Goal: Use online tool/utility: Utilize a website feature to perform a specific function

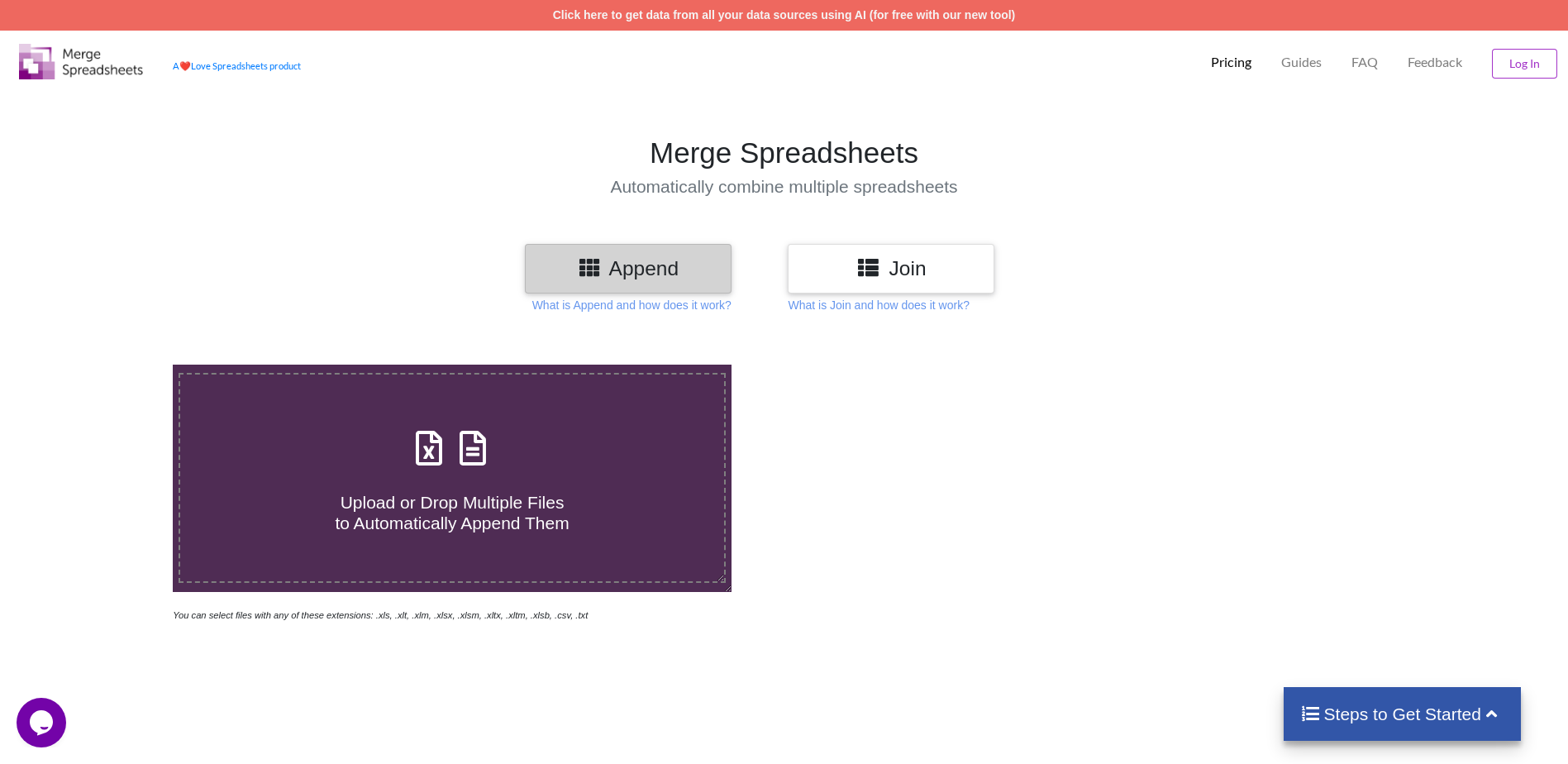
click at [864, 276] on icon at bounding box center [868, 266] width 24 height 21
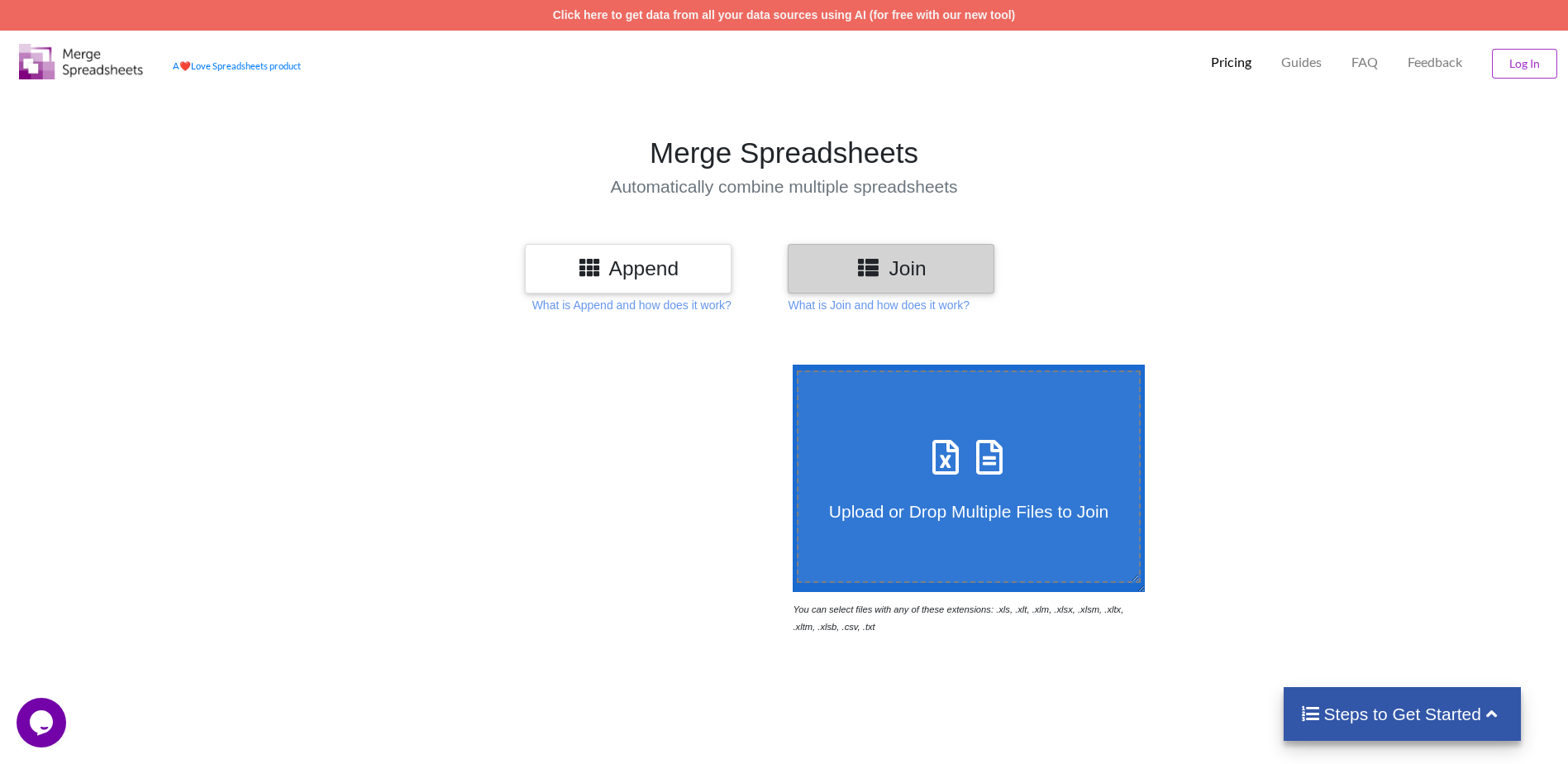
click at [899, 509] on span "Upload or Drop Multiple Files to Join" at bounding box center [968, 511] width 279 height 19
click at [789, 365] on input "Upload or Drop Multiple Files to Join" at bounding box center [789, 365] width 0 height 0
type input "C:\fakepath\incident_sla (90).xlsx"
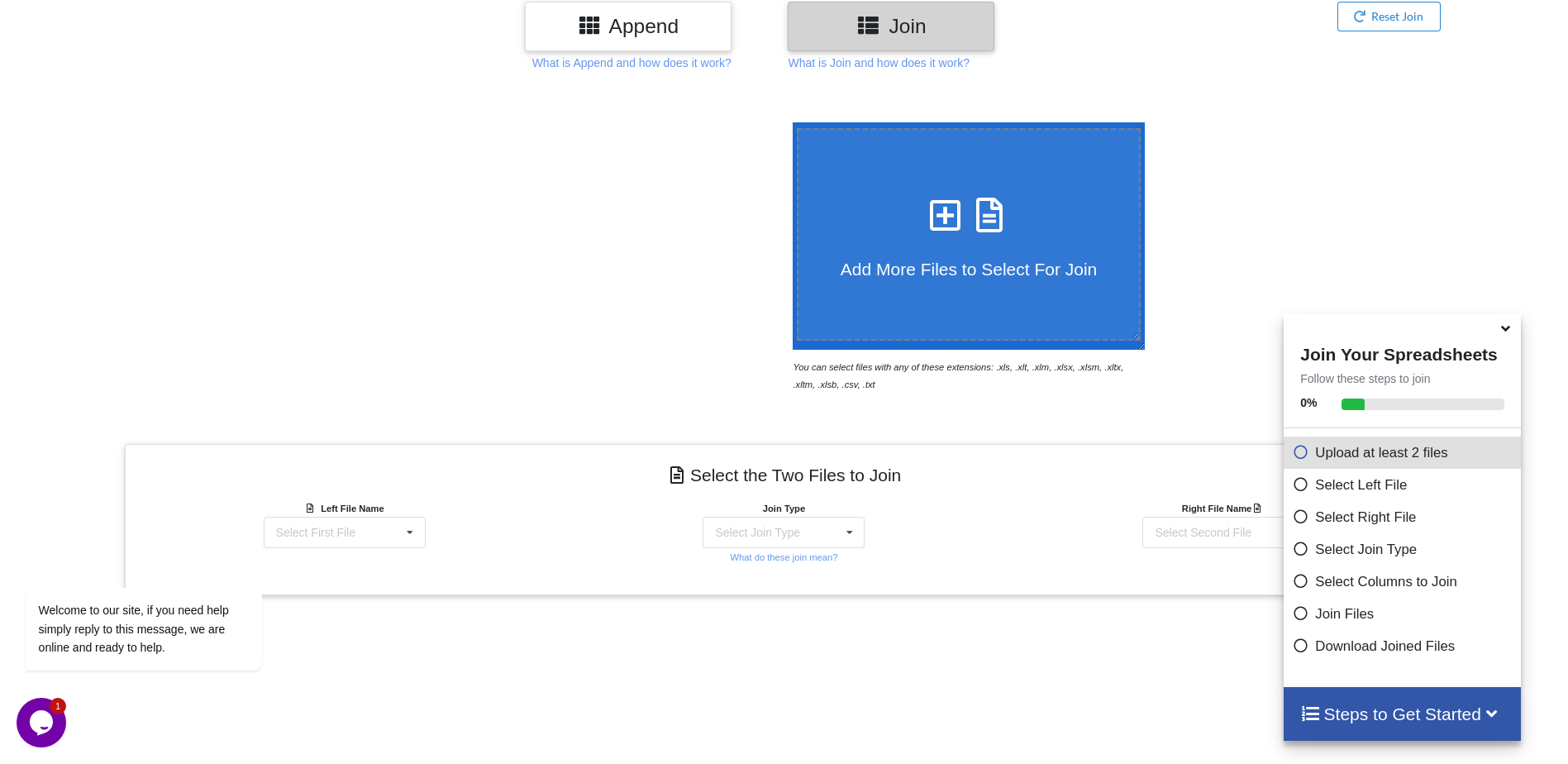
scroll to position [516, 0]
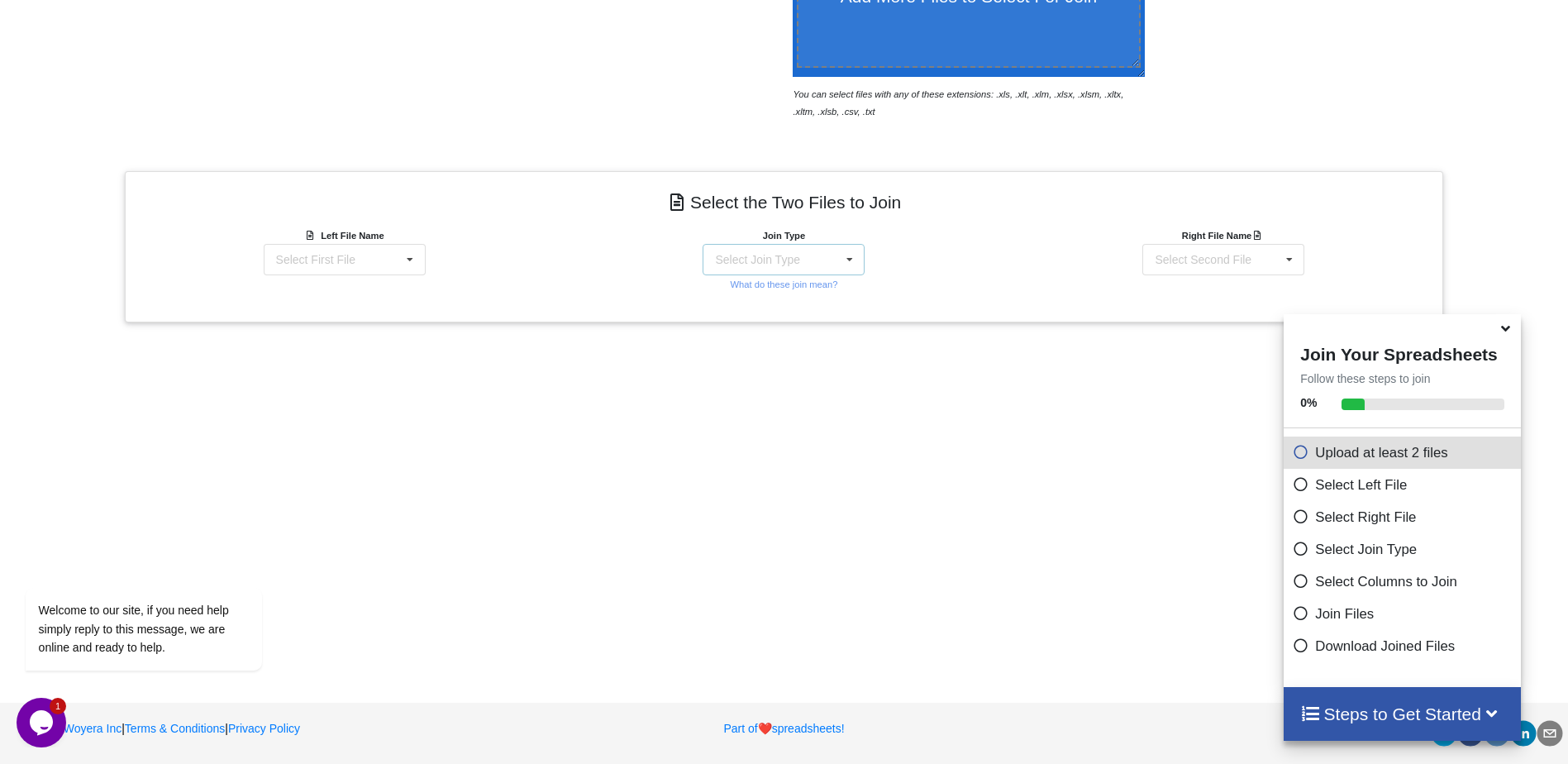
click at [864, 258] on div "Select Join Type INNER JOIN LEFT JOIN RIGHT JOIN FULL JOIN" at bounding box center [784, 259] width 162 height 32
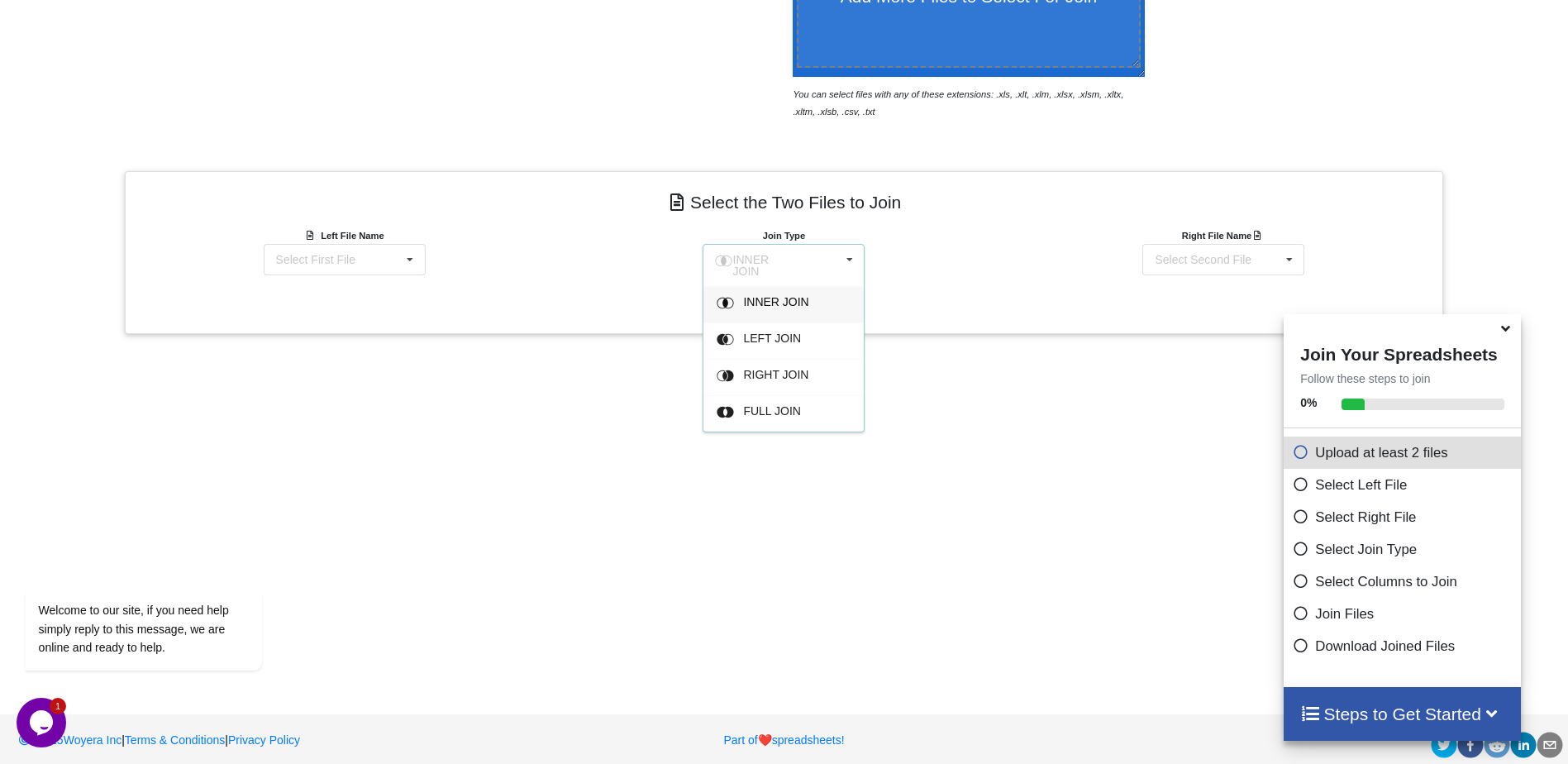
click at [864, 258] on div "INNER JOIN INNER JOIN LEFT JOIN RIGHT JOIN FULL JOIN" at bounding box center [784, 265] width 162 height 43
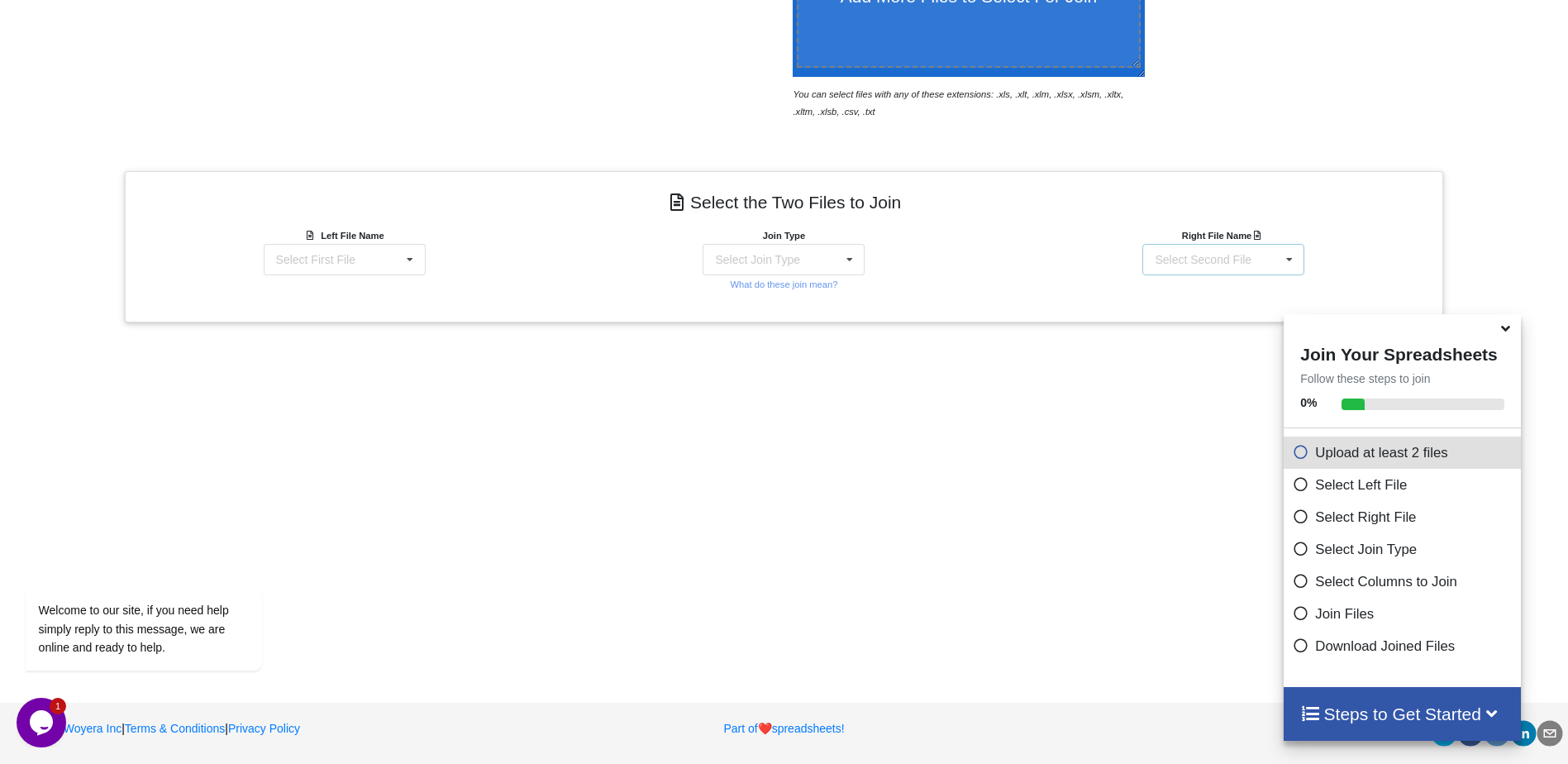
click at [1256, 256] on div "Select Second File incident_sla (90).xlsx : Page 1" at bounding box center [1223, 259] width 162 height 32
click at [1261, 286] on span "incident_sla (90).xlsx : Page 1" at bounding box center [1219, 290] width 155 height 14
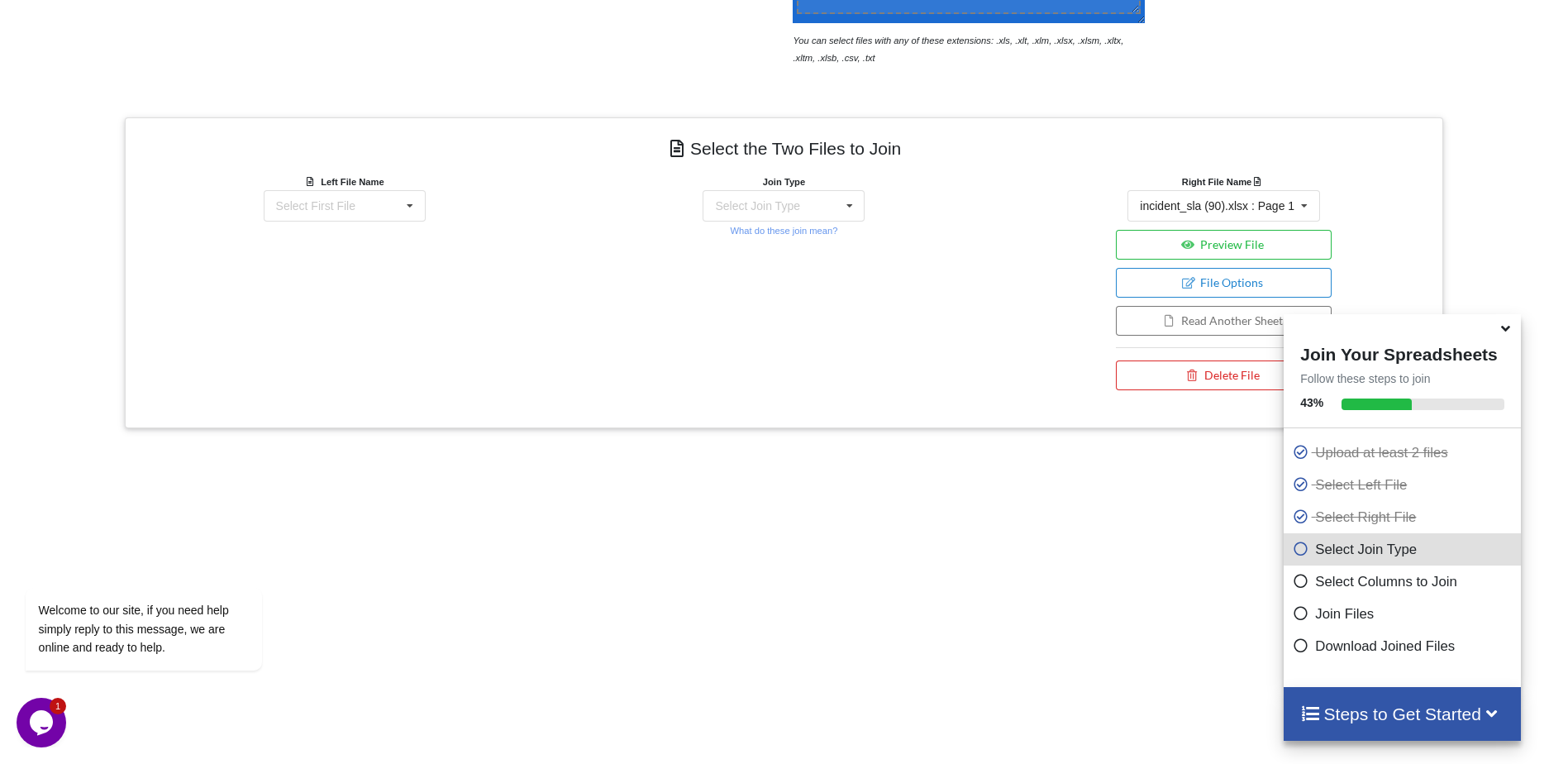
scroll to position [598, 0]
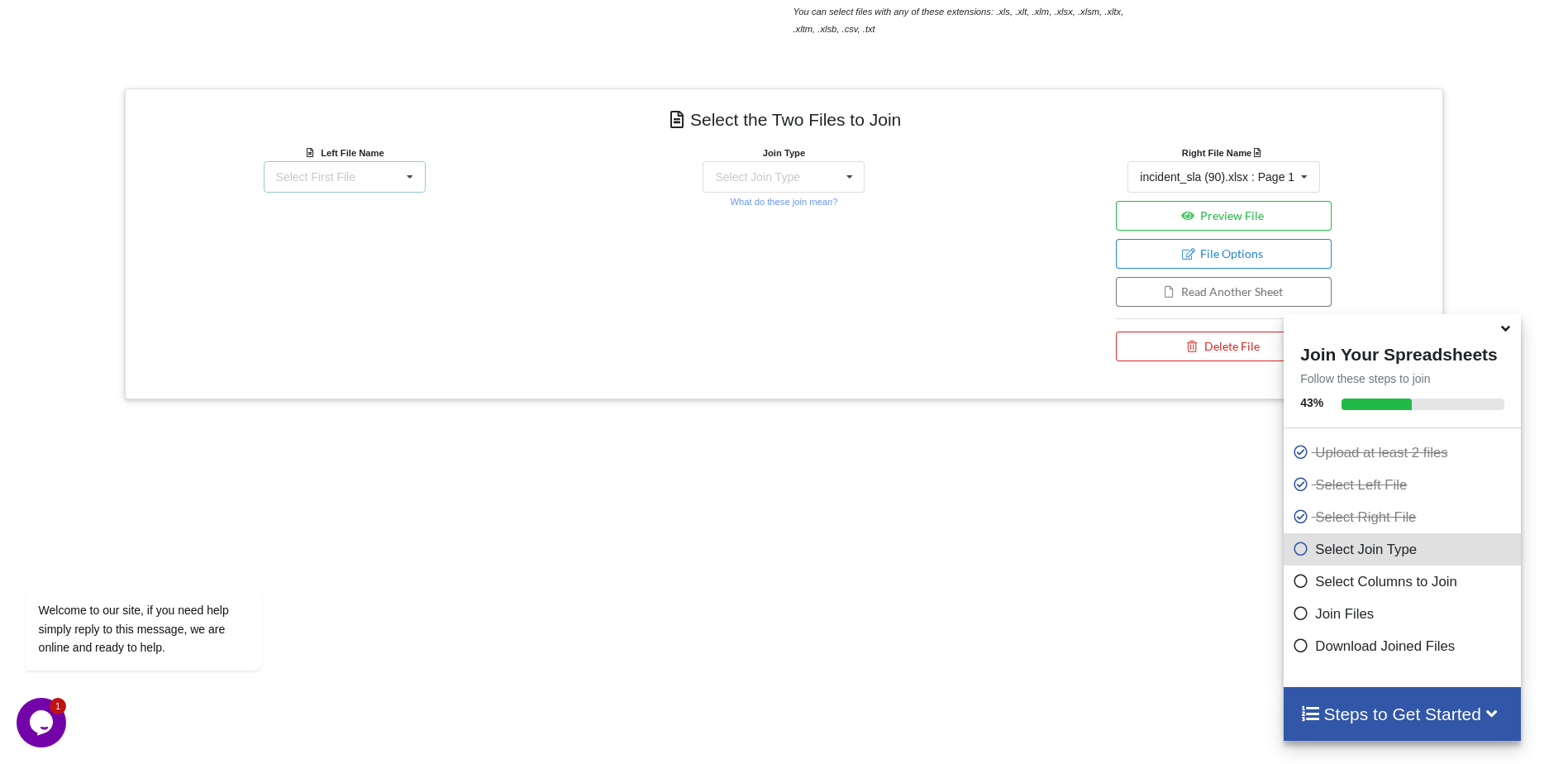
click at [394, 181] on div "Select First File incident_sla (90).xlsx : Page 1" at bounding box center [345, 176] width 162 height 32
click at [410, 208] on span "incident_sla (90).xlsx : Page 1" at bounding box center [339, 207] width 155 height 14
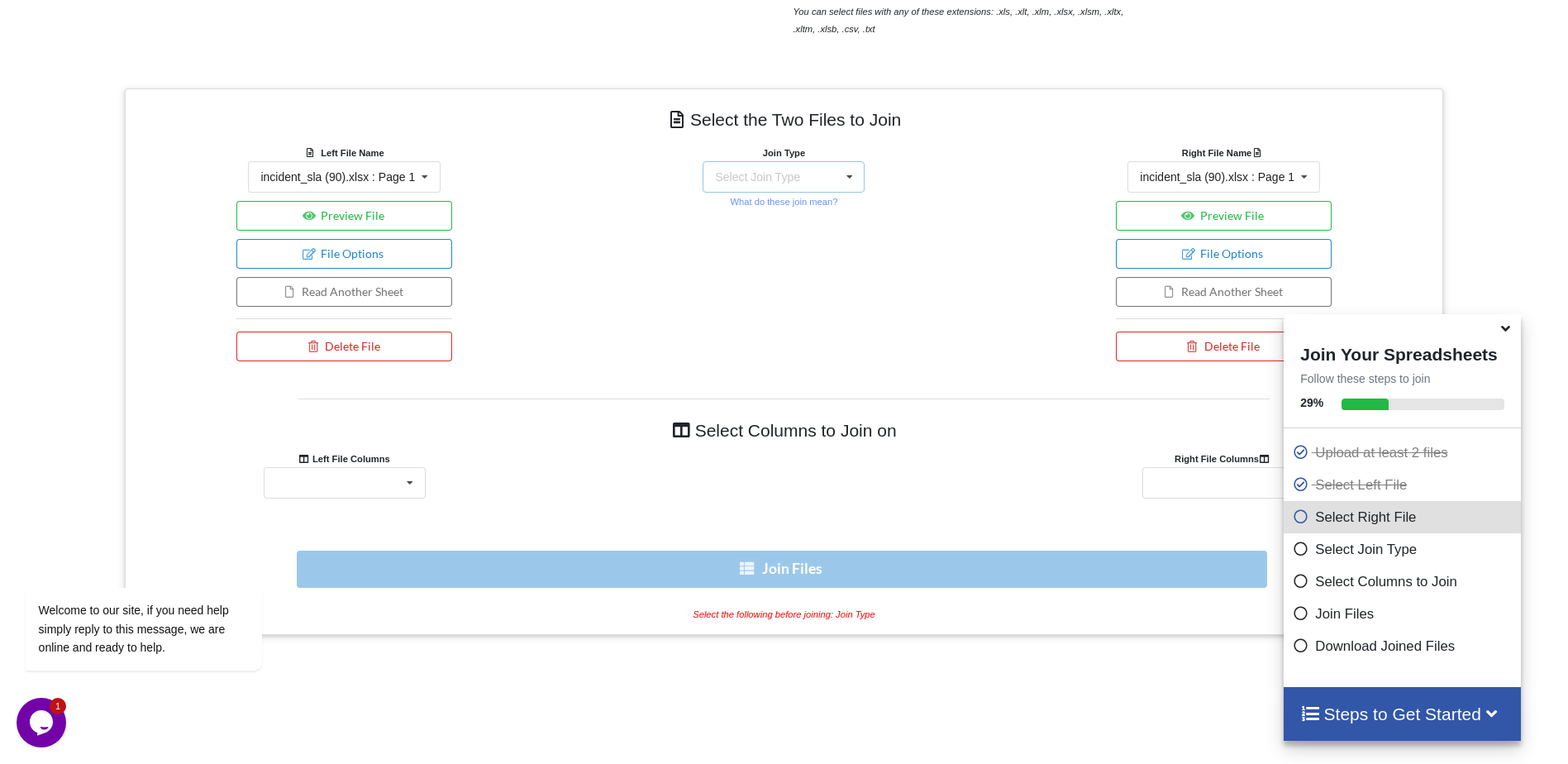
click at [819, 174] on div "Select Join Type INNER JOIN LEFT JOIN RIGHT JOIN FULL JOIN" at bounding box center [784, 176] width 162 height 32
click at [809, 216] on div "INNER JOIN" at bounding box center [794, 222] width 101 height 17
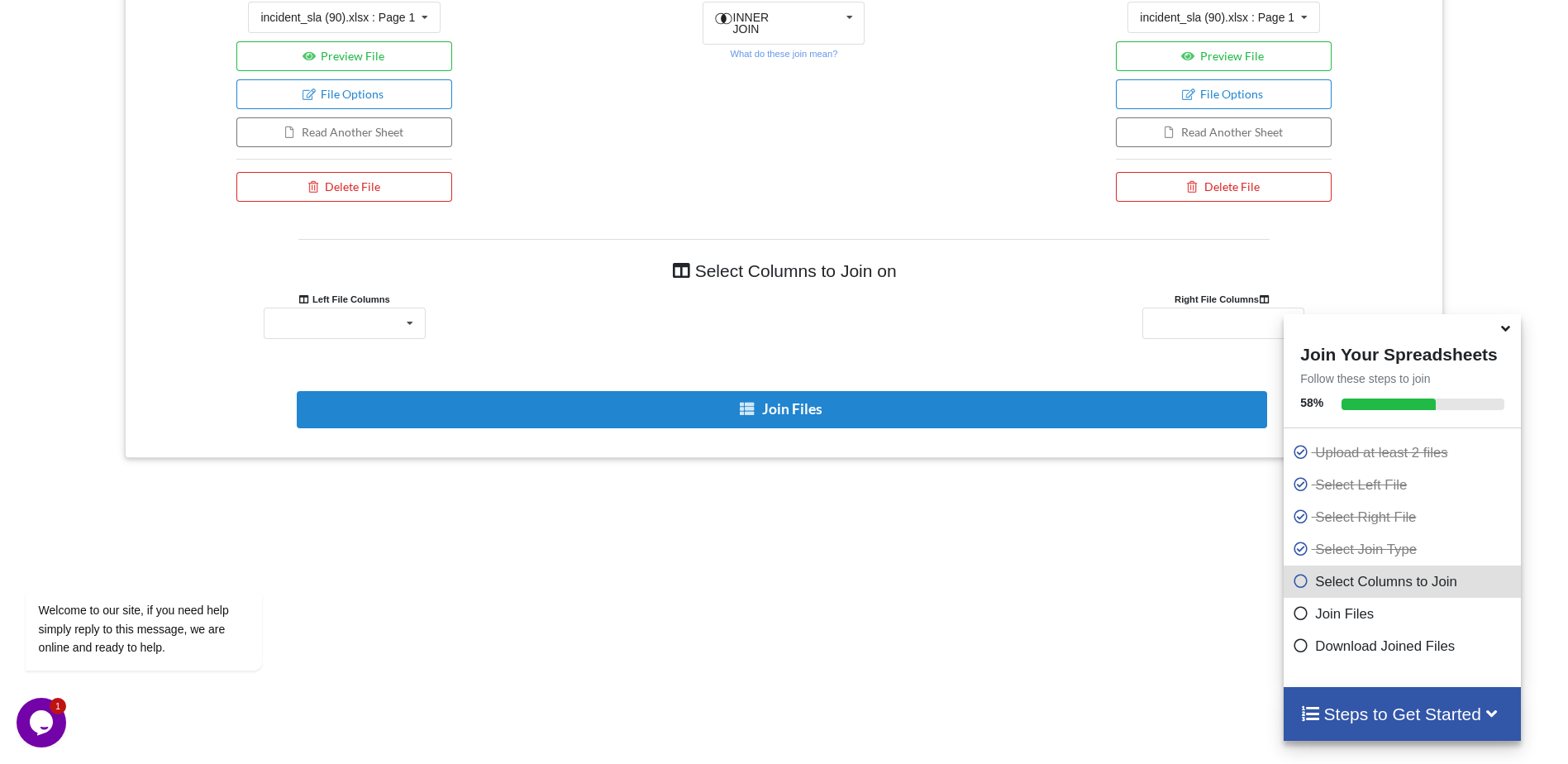
scroll to position [798, 0]
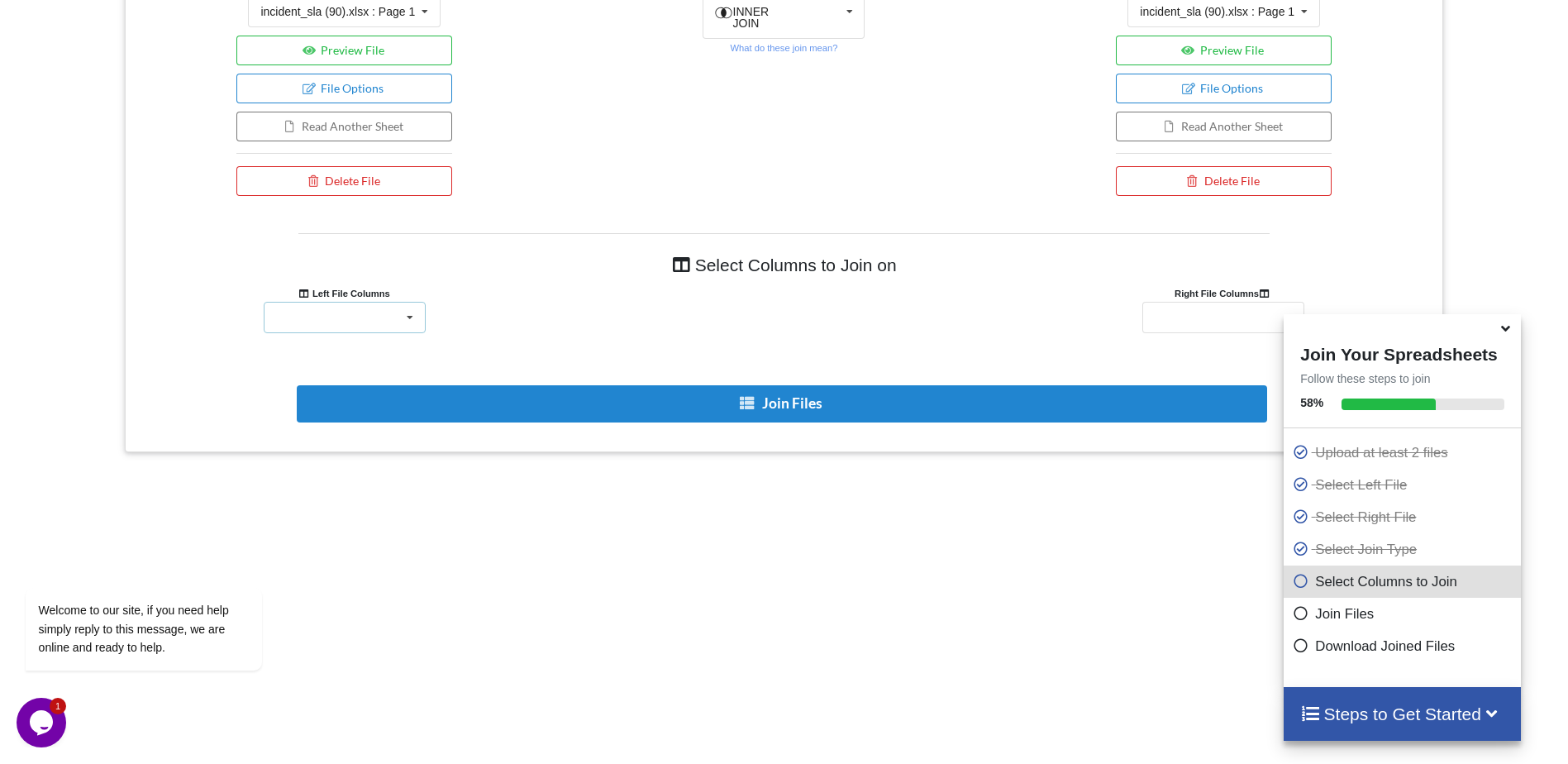
click at [369, 330] on div "Number SLA definition State Subcategory Additional Subcategory Created Company …" at bounding box center [345, 317] width 162 height 32
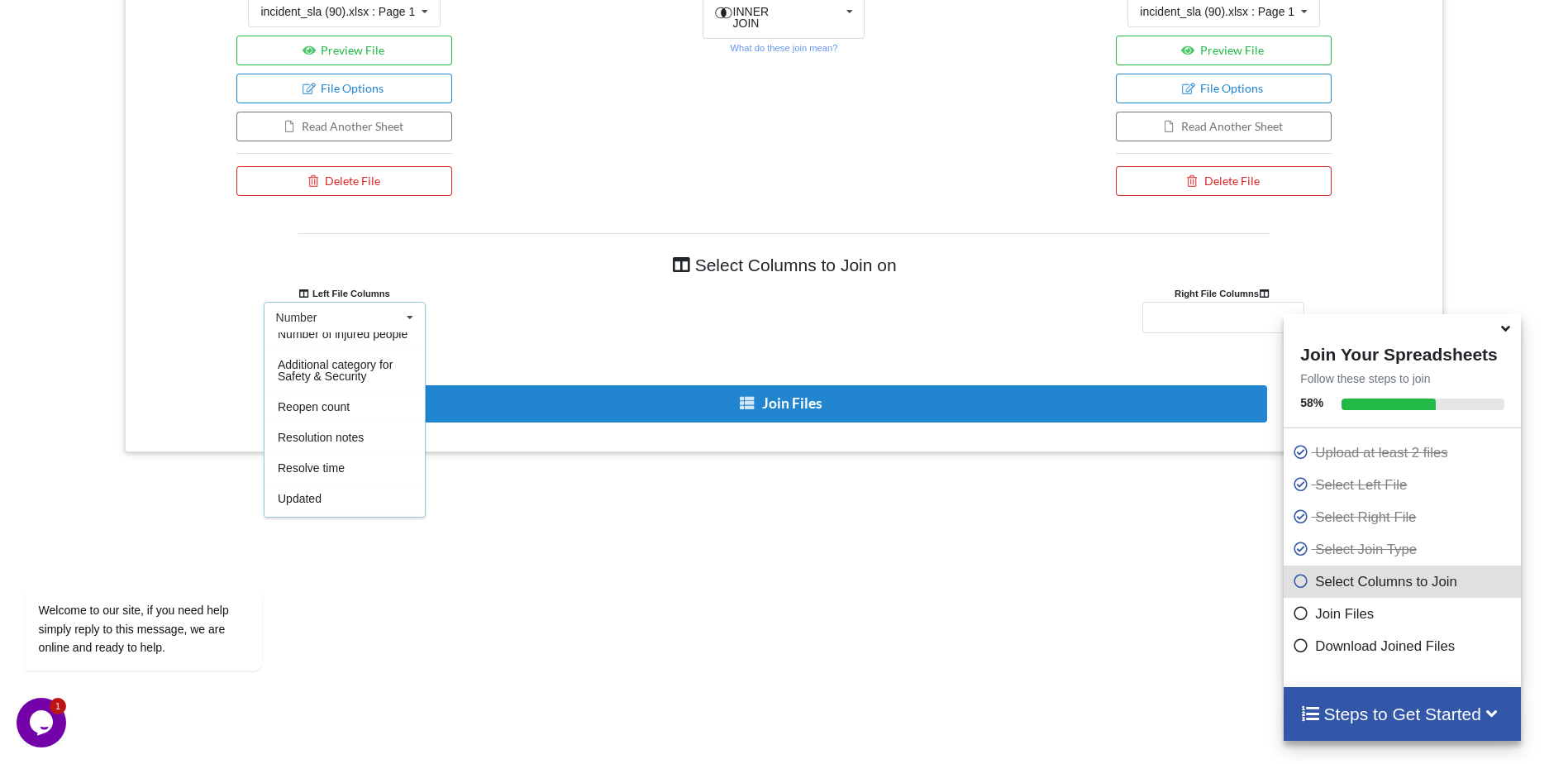
scroll to position [0, 0]
click at [981, 302] on div at bounding box center [784, 317] width 440 height 32
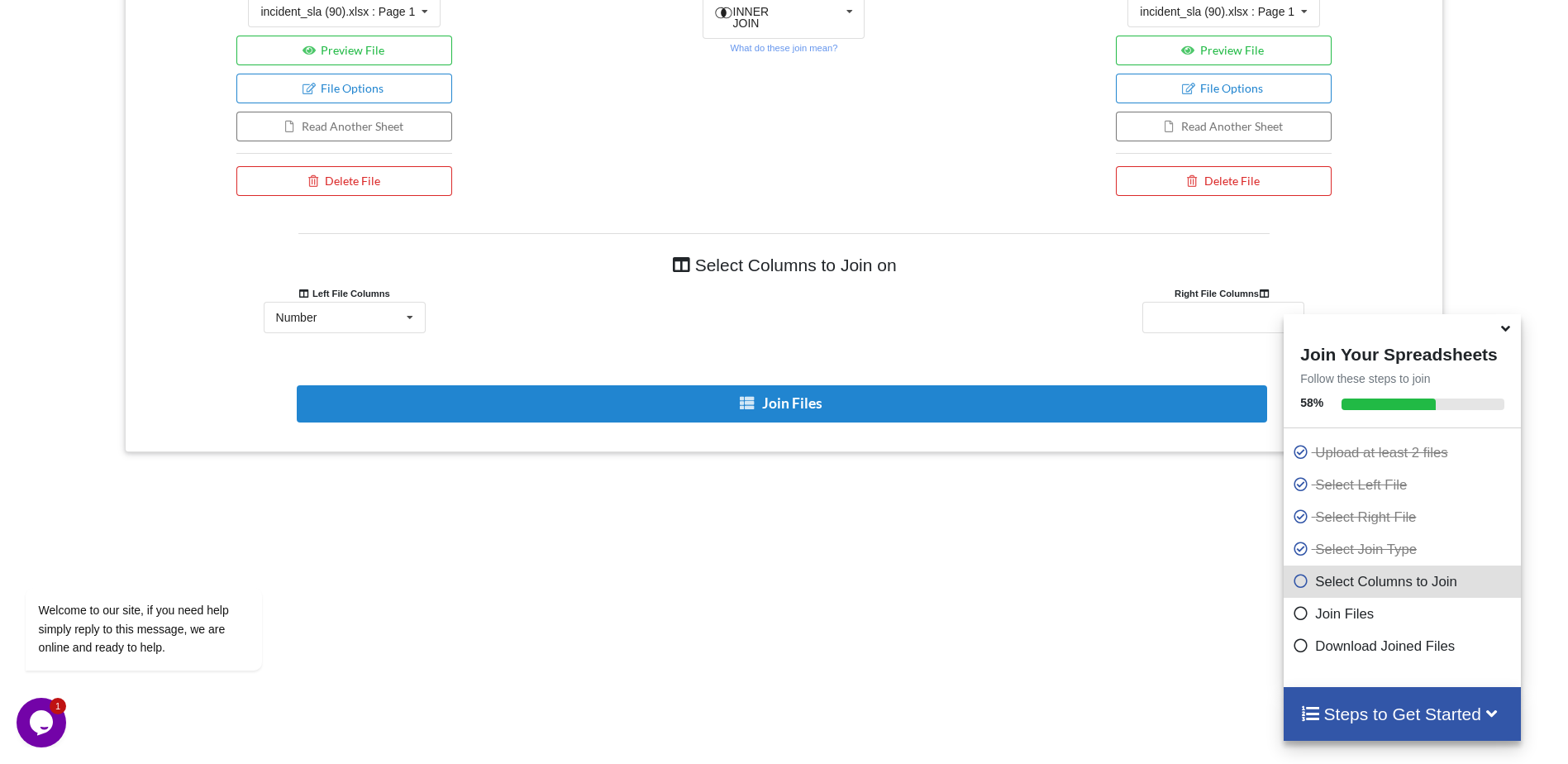
click at [320, 295] on b "Left File Columns" at bounding box center [344, 293] width 92 height 10
click at [327, 326] on div "Number Number SLA definition State Subcategory Additional Subcategory Created C…" at bounding box center [345, 317] width 162 height 32
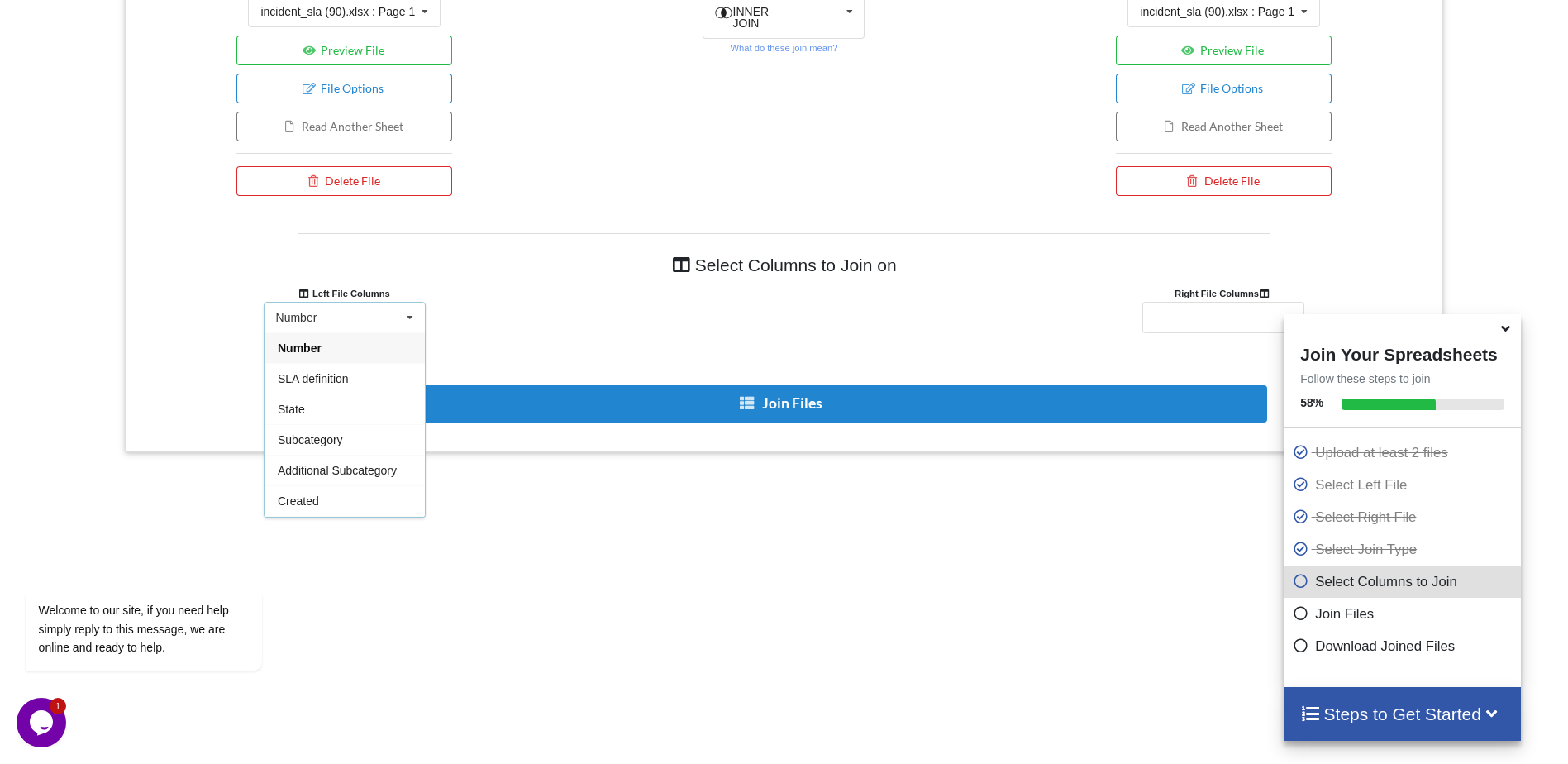
click at [327, 326] on div "Number Number SLA definition State Subcategory Additional Subcategory Created C…" at bounding box center [345, 317] width 162 height 32
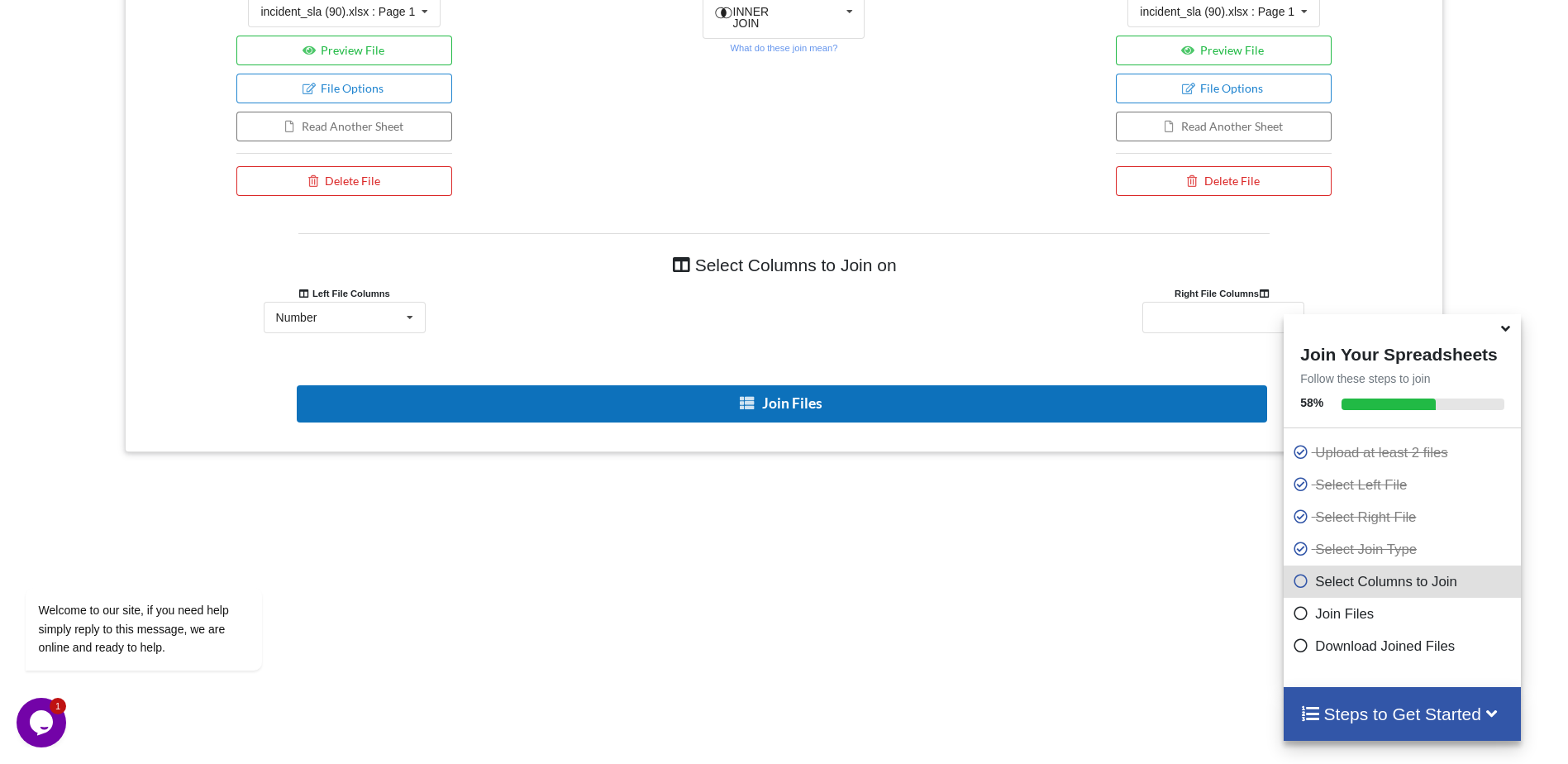
click at [488, 392] on button "Join Files" at bounding box center [783, 404] width 971 height 37
